Goal: Navigation & Orientation: Find specific page/section

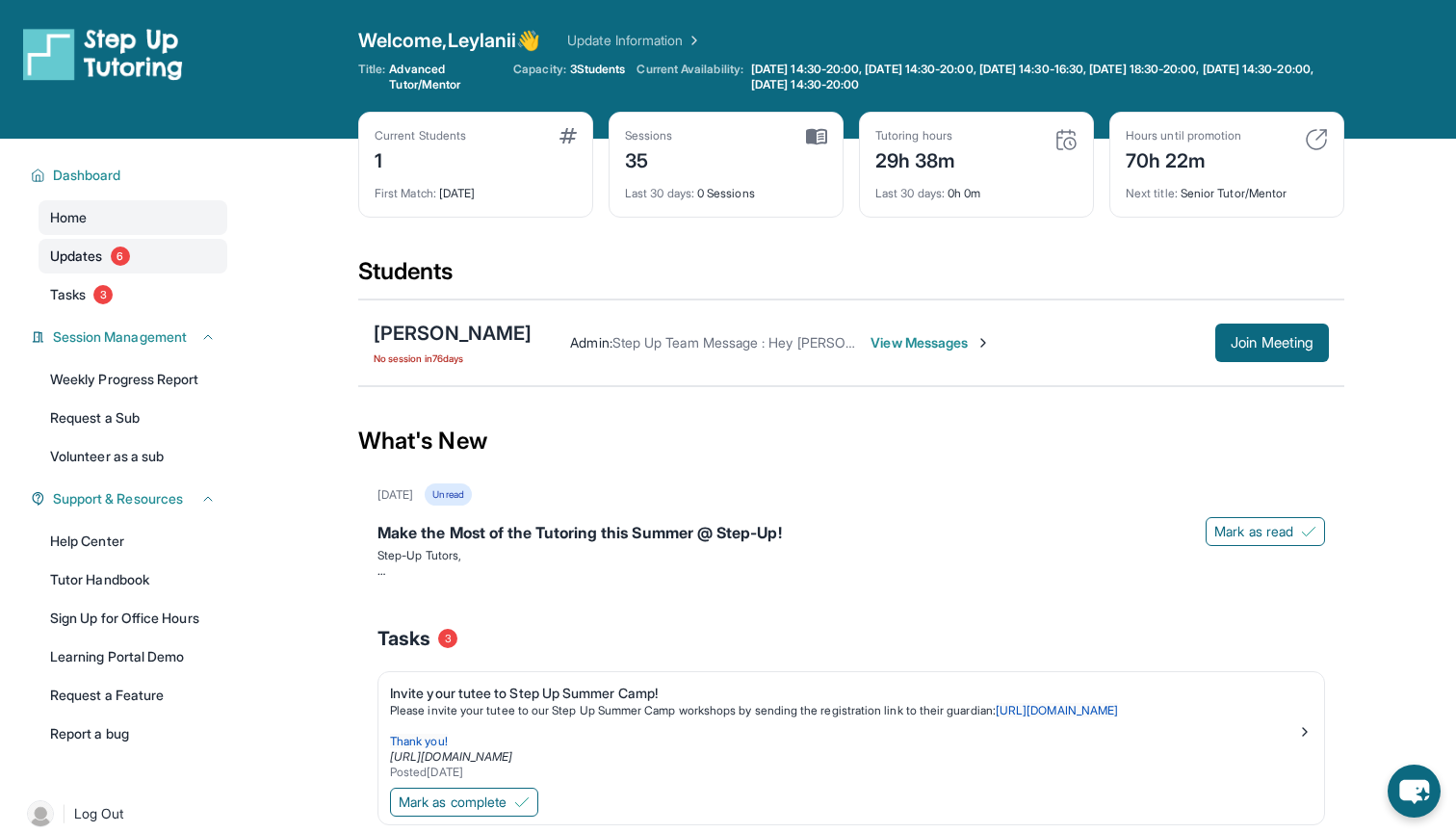
click at [105, 269] on link "Updates 6" at bounding box center [132, 256] width 189 height 34
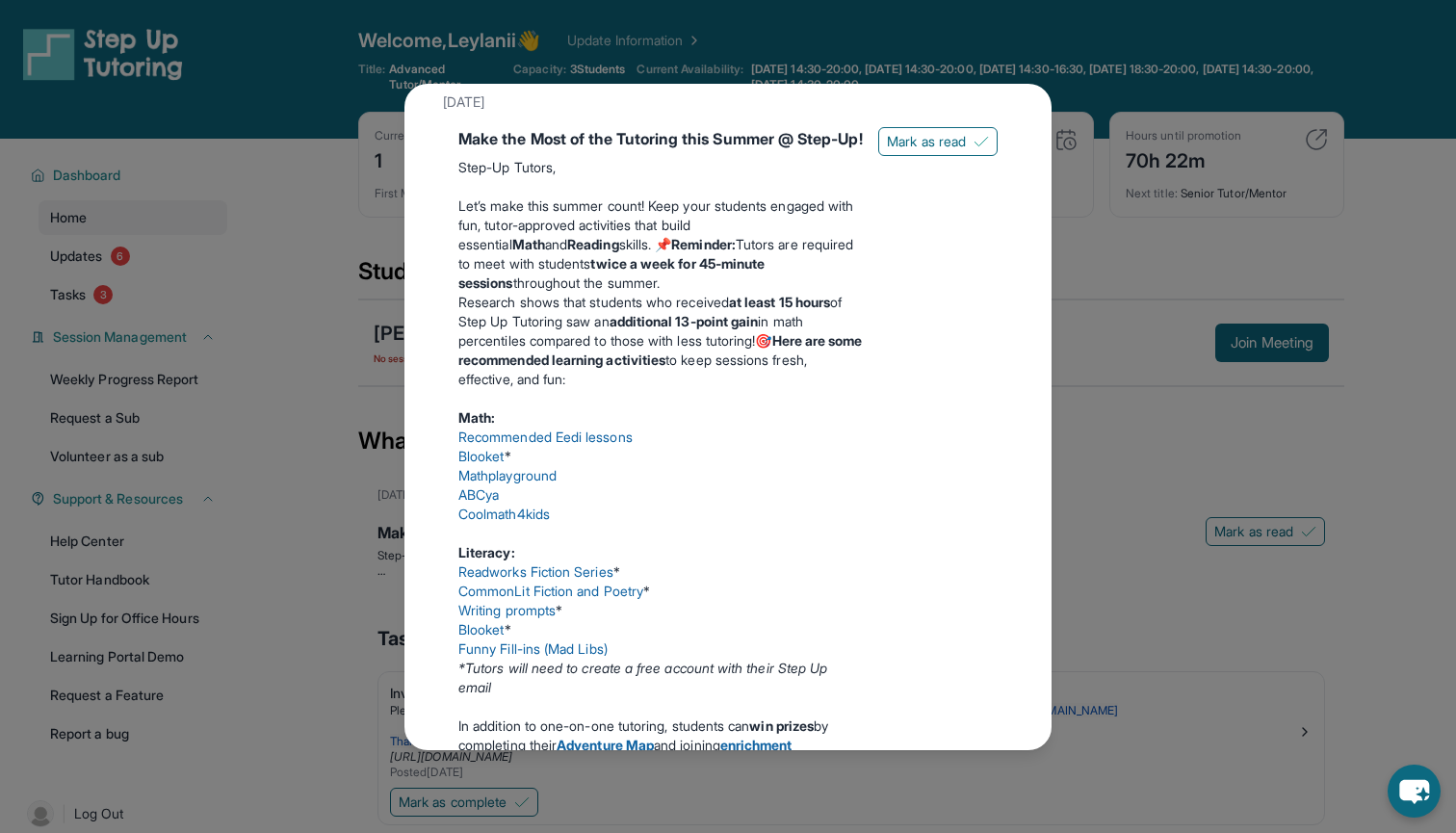
scroll to position [96, 0]
click at [1151, 118] on div "Updates [DATE] Make the Most of the Tutoring this Summer @ Step-Up! Step-Up Tut…" at bounding box center [728, 416] width 1456 height 833
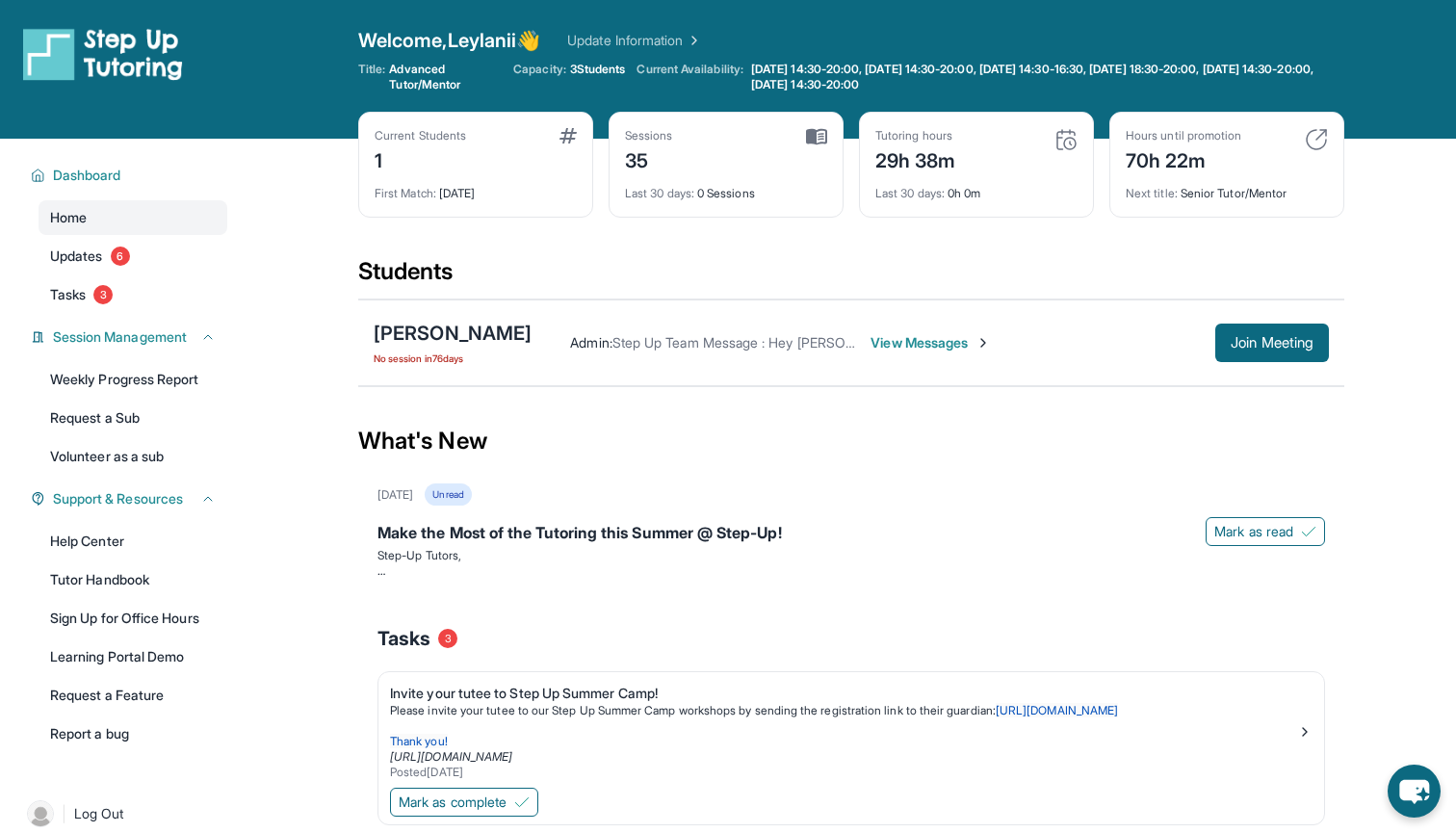
scroll to position [0, 0]
click at [184, 251] on link "Updates 6" at bounding box center [132, 256] width 189 height 34
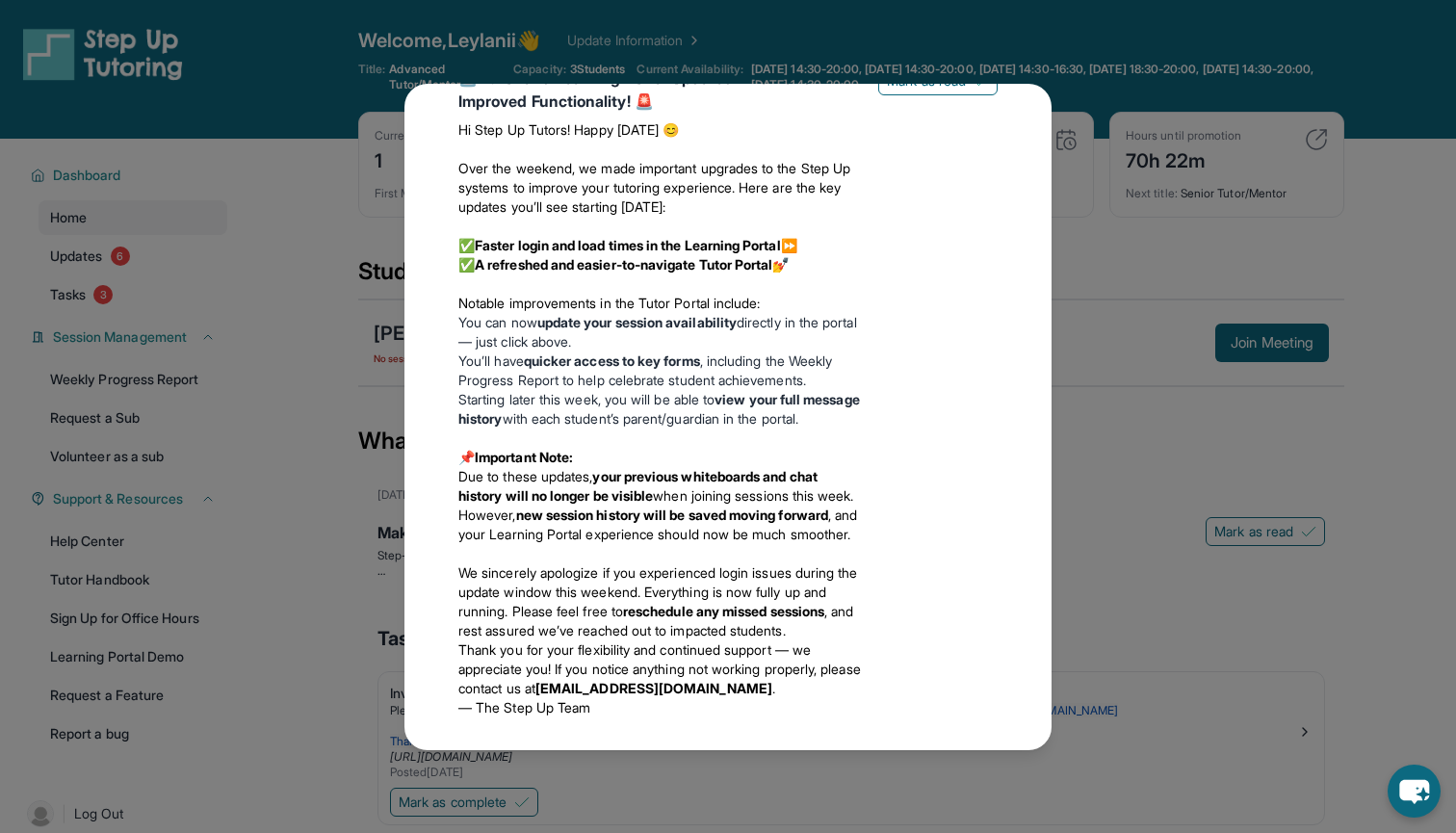
scroll to position [2614, 0]
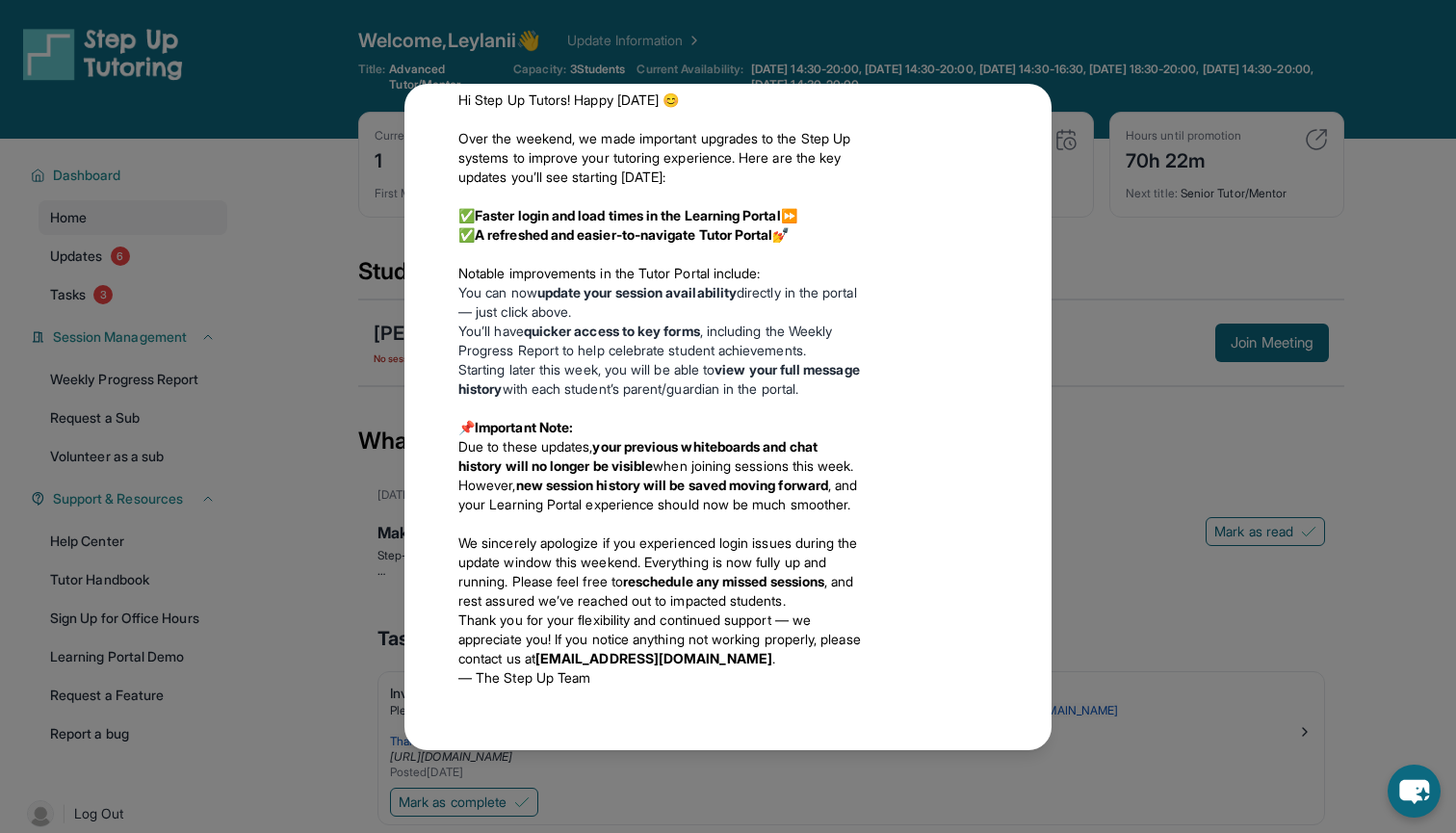
click at [1188, 209] on div "Updates [DATE] Make the Most of the Tutoring this Summer @ Step-Up! Step-Up Tut…" at bounding box center [728, 416] width 1456 height 833
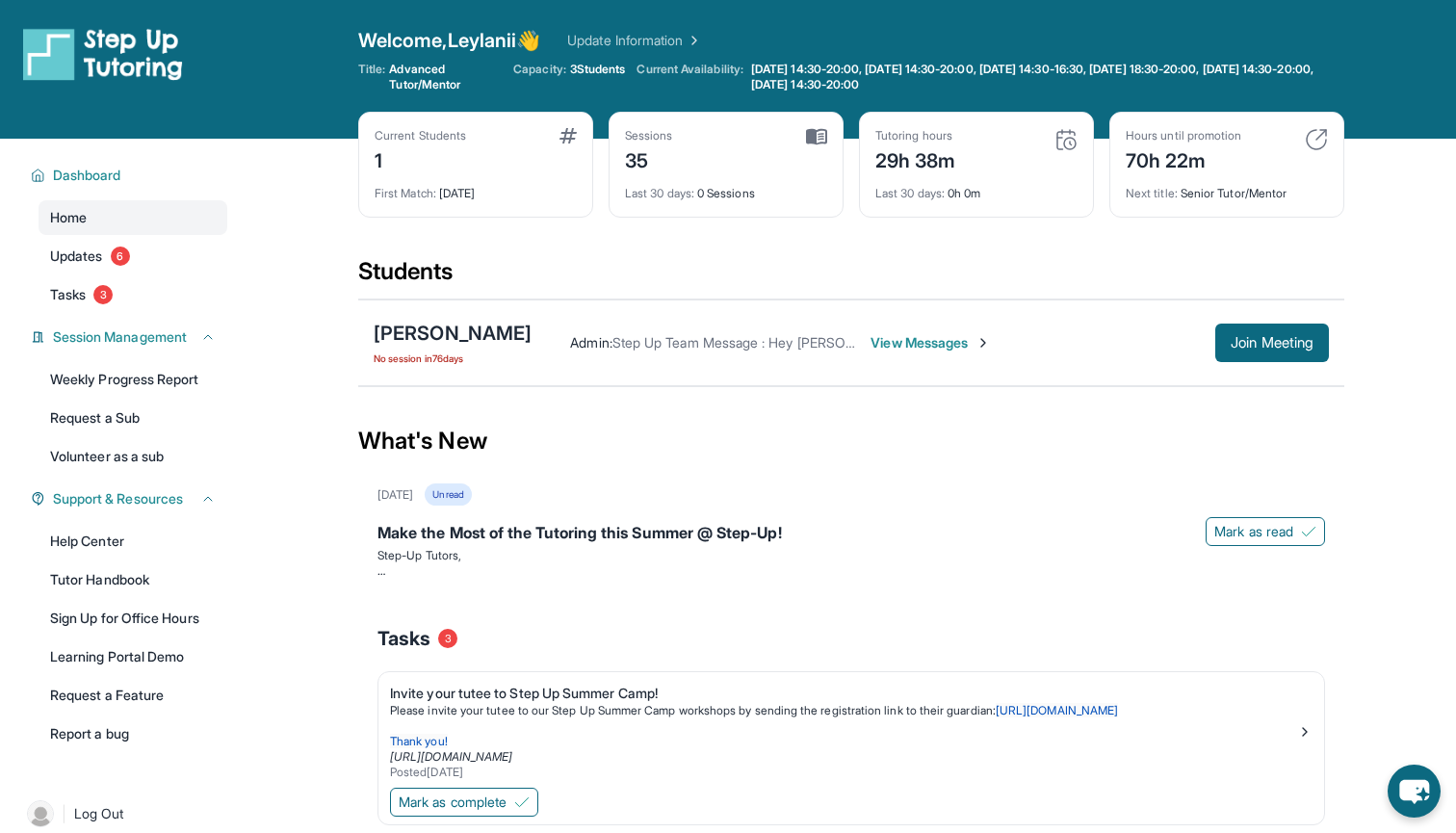
click at [1214, 3] on div "Open sidebar Welcome, Leylanii 👋 Update Information Title: Advanced Tutor/Mento…" at bounding box center [728, 70] width 1456 height 139
click at [1273, 193] on div "Next title : Senior Tutor/Mentor" at bounding box center [1227, 188] width 202 height 27
click at [965, 341] on span "View Messages" at bounding box center [931, 343] width 121 height 20
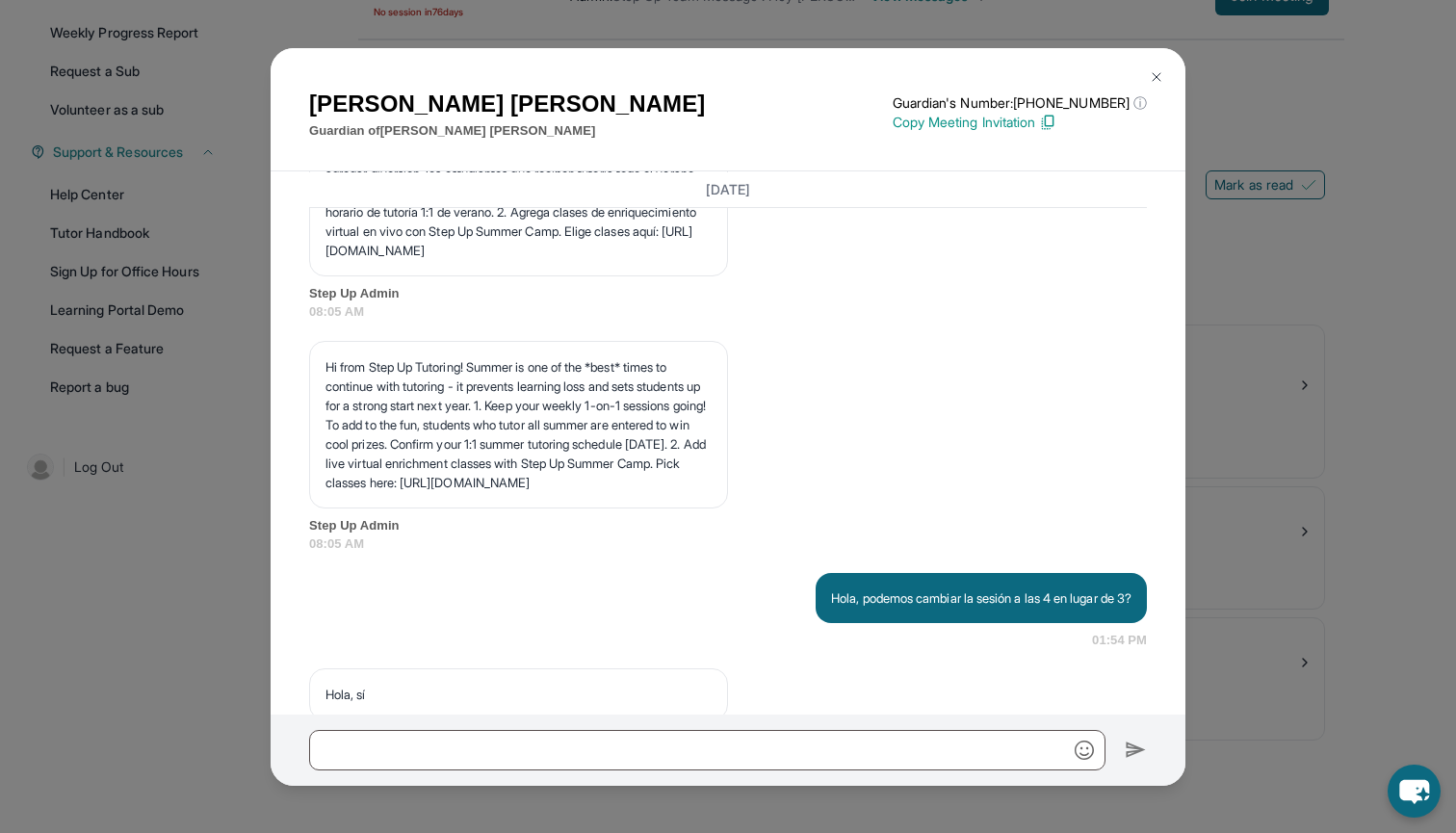
scroll to position [20109, 0]
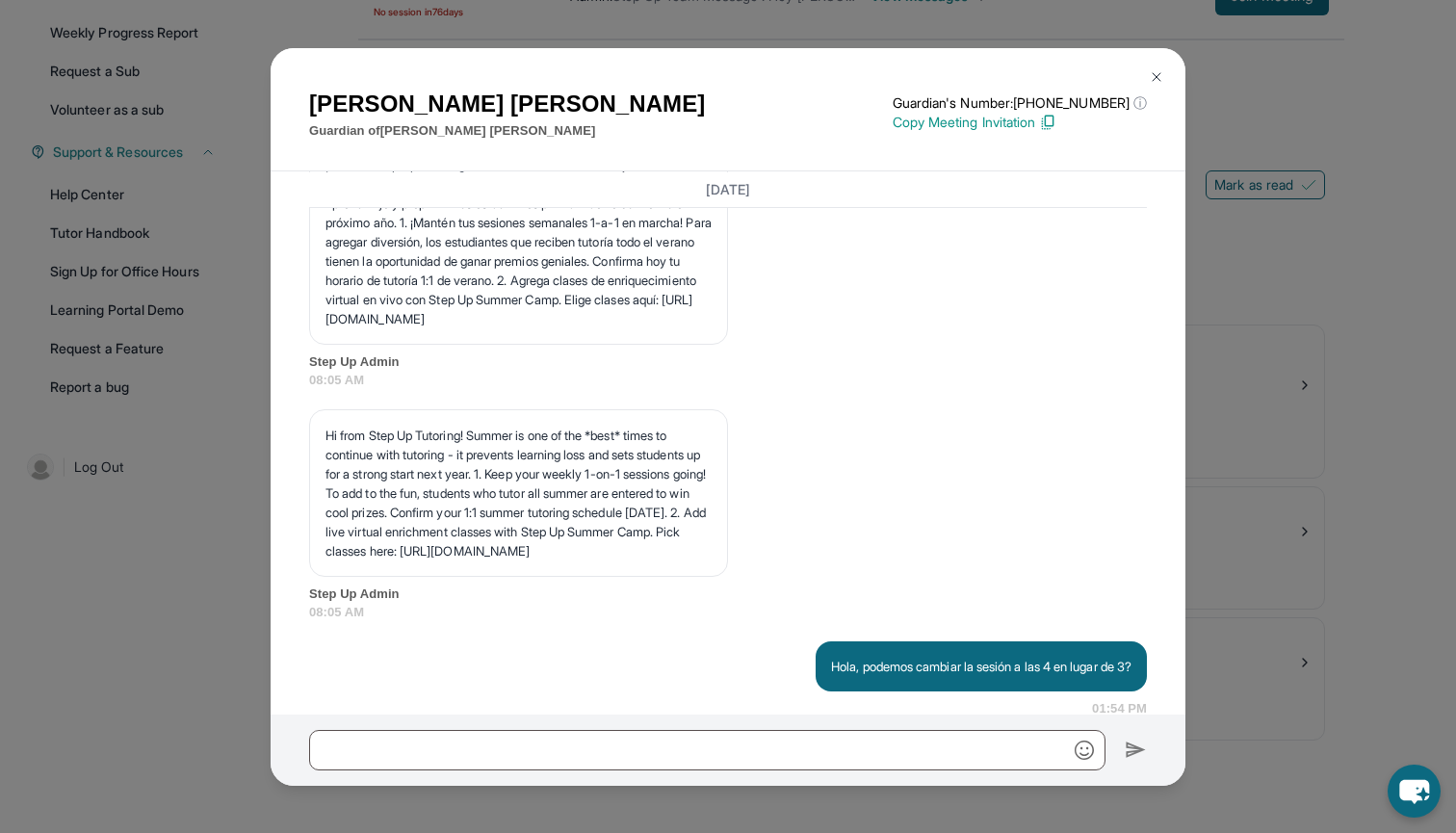
click at [1151, 61] on button at bounding box center [1156, 76] width 38 height 38
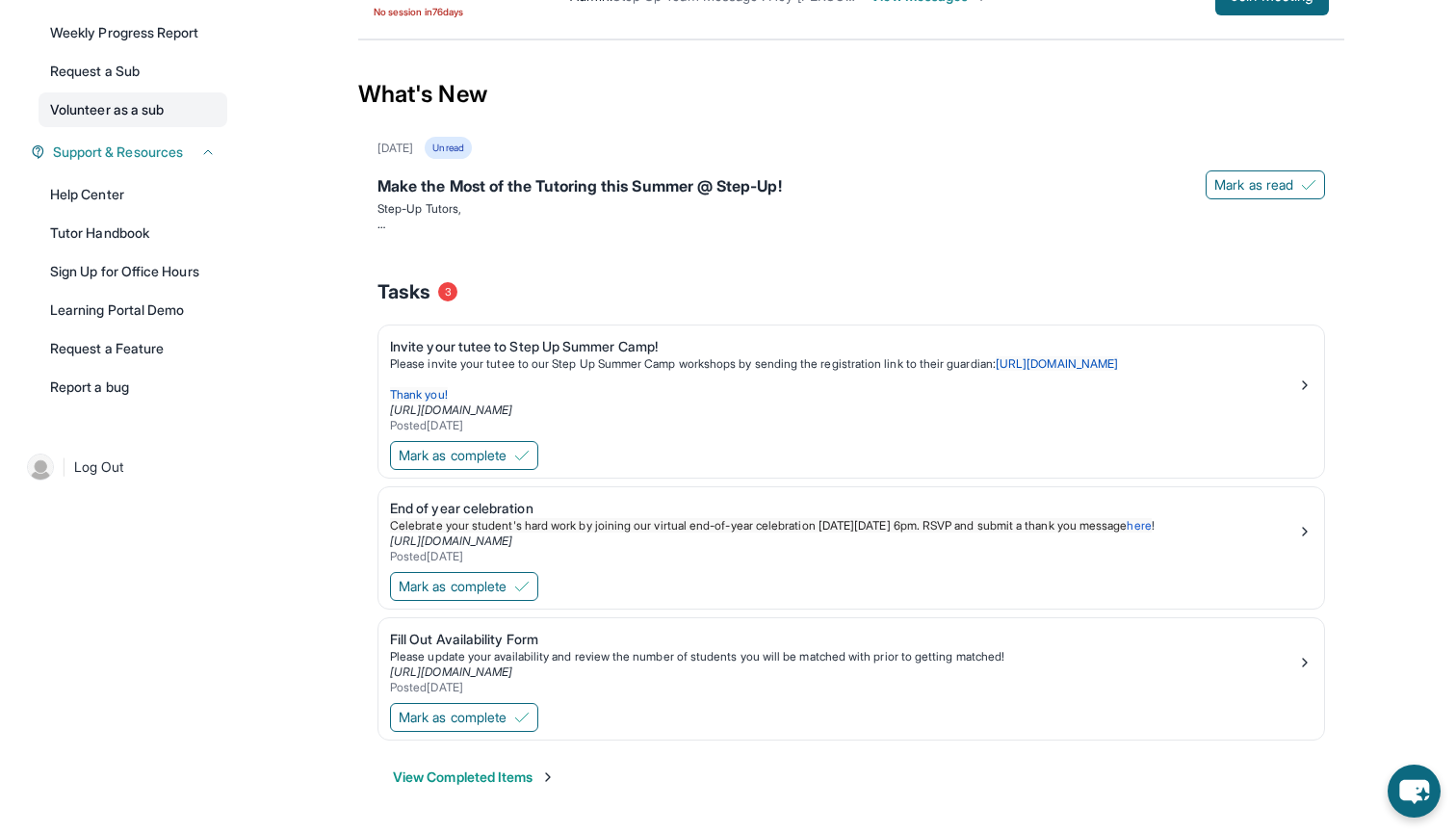
click at [103, 116] on link "Volunteer as a sub" at bounding box center [132, 109] width 189 height 34
